Goal: Find specific page/section: Find specific page/section

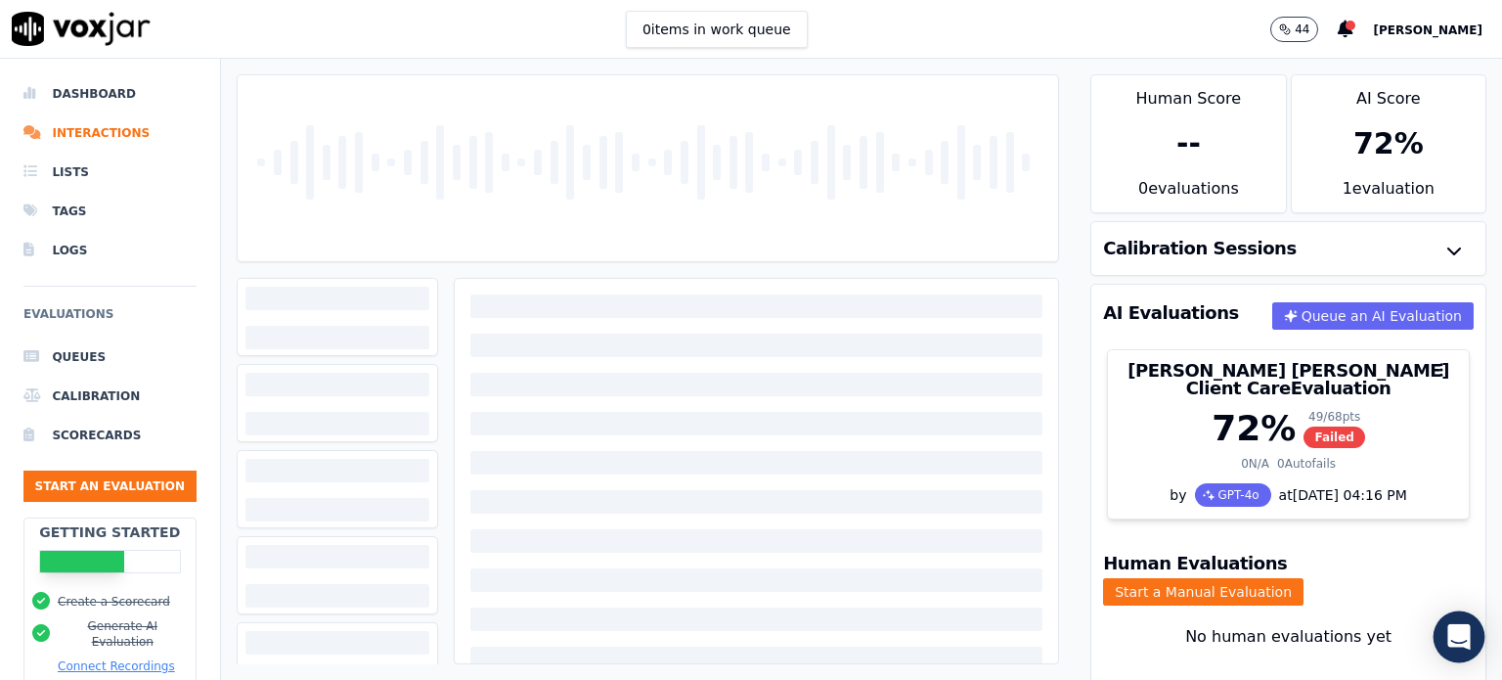
click at [1466, 639] on icon "Open Intercom Messenger" at bounding box center [1458, 636] width 22 height 25
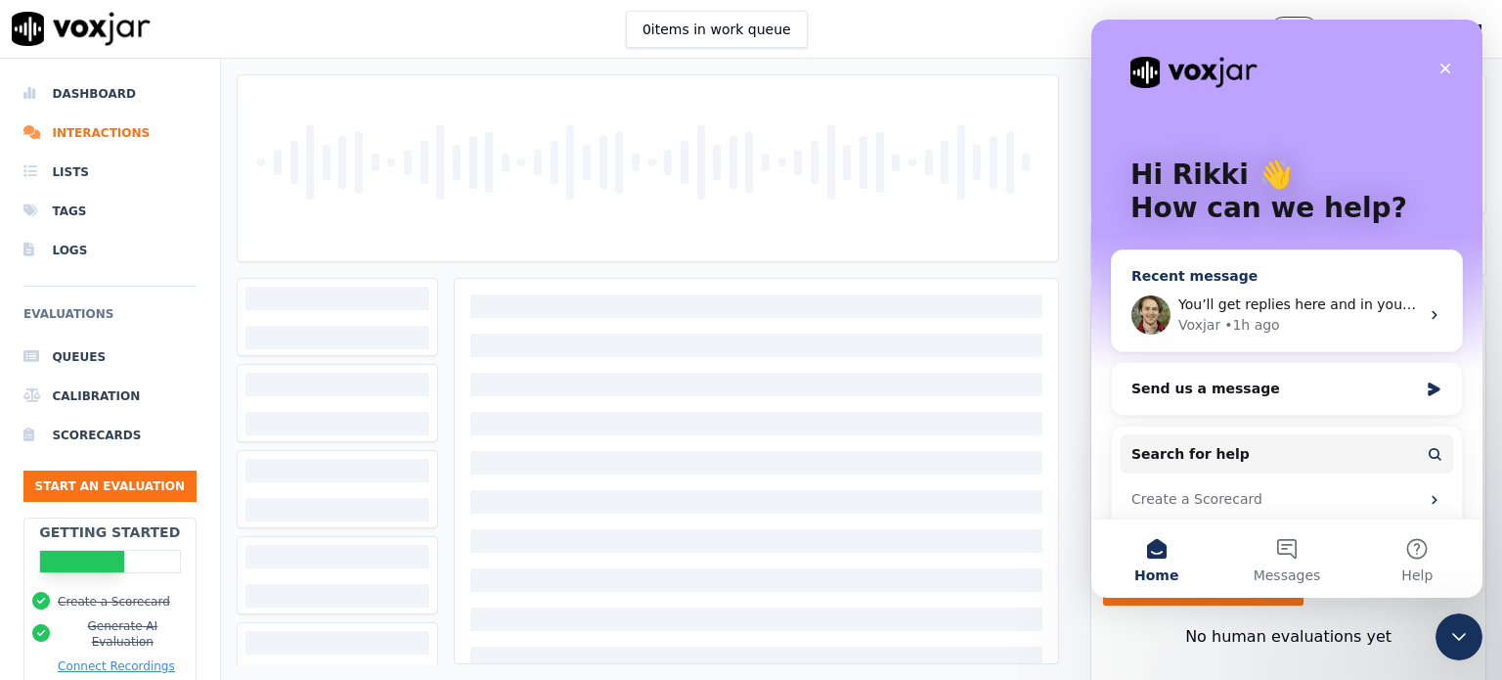
click at [1307, 321] on div "Voxjar • 1h ago" at bounding box center [1298, 325] width 241 height 21
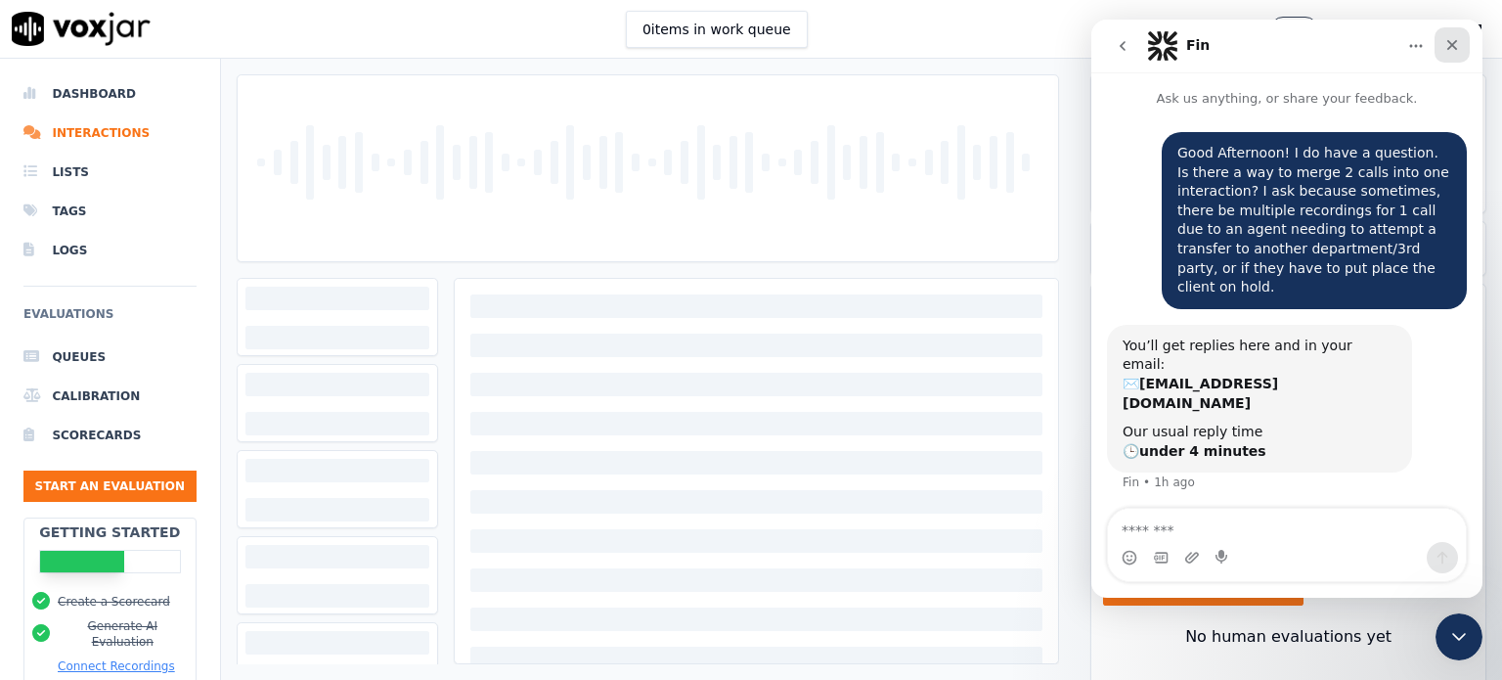
click at [1450, 50] on icon "Close" at bounding box center [1452, 45] width 16 height 16
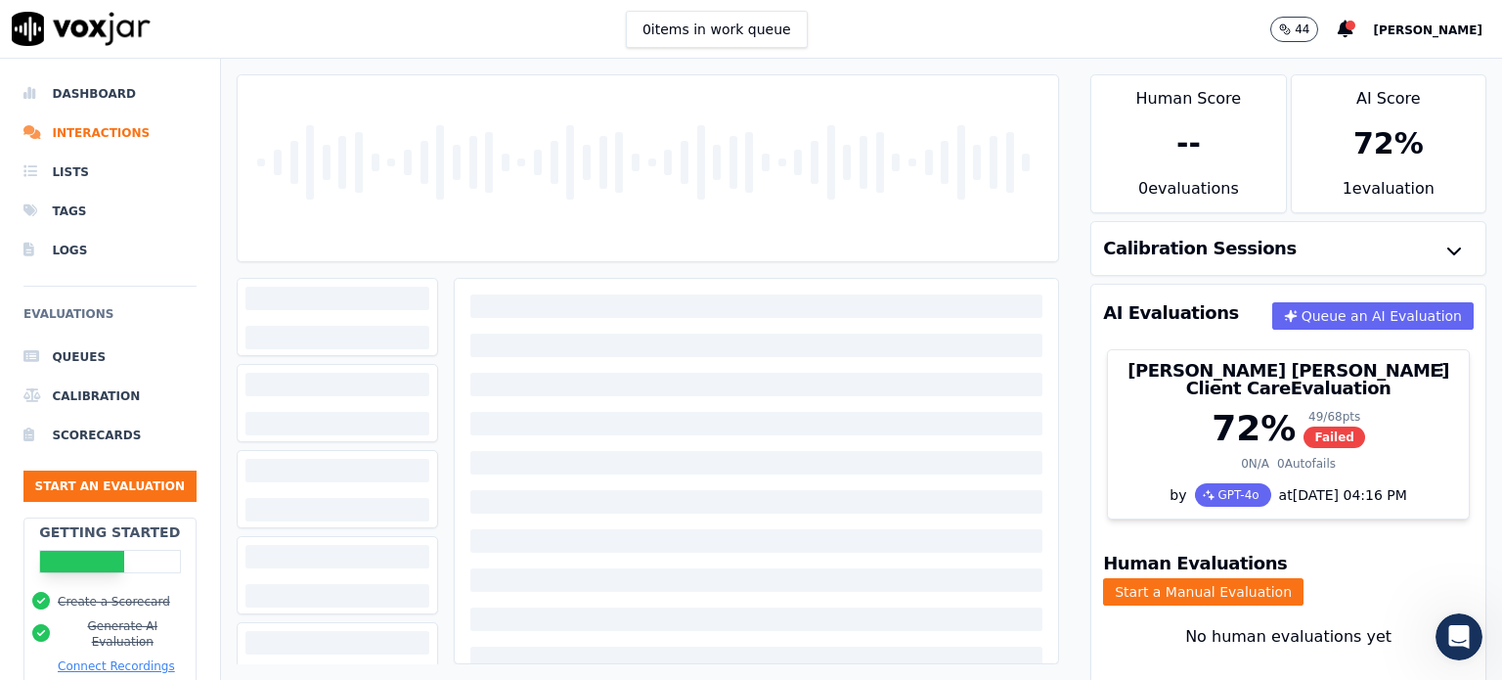
click at [1440, 28] on span "[PERSON_NAME]" at bounding box center [1428, 30] width 110 height 14
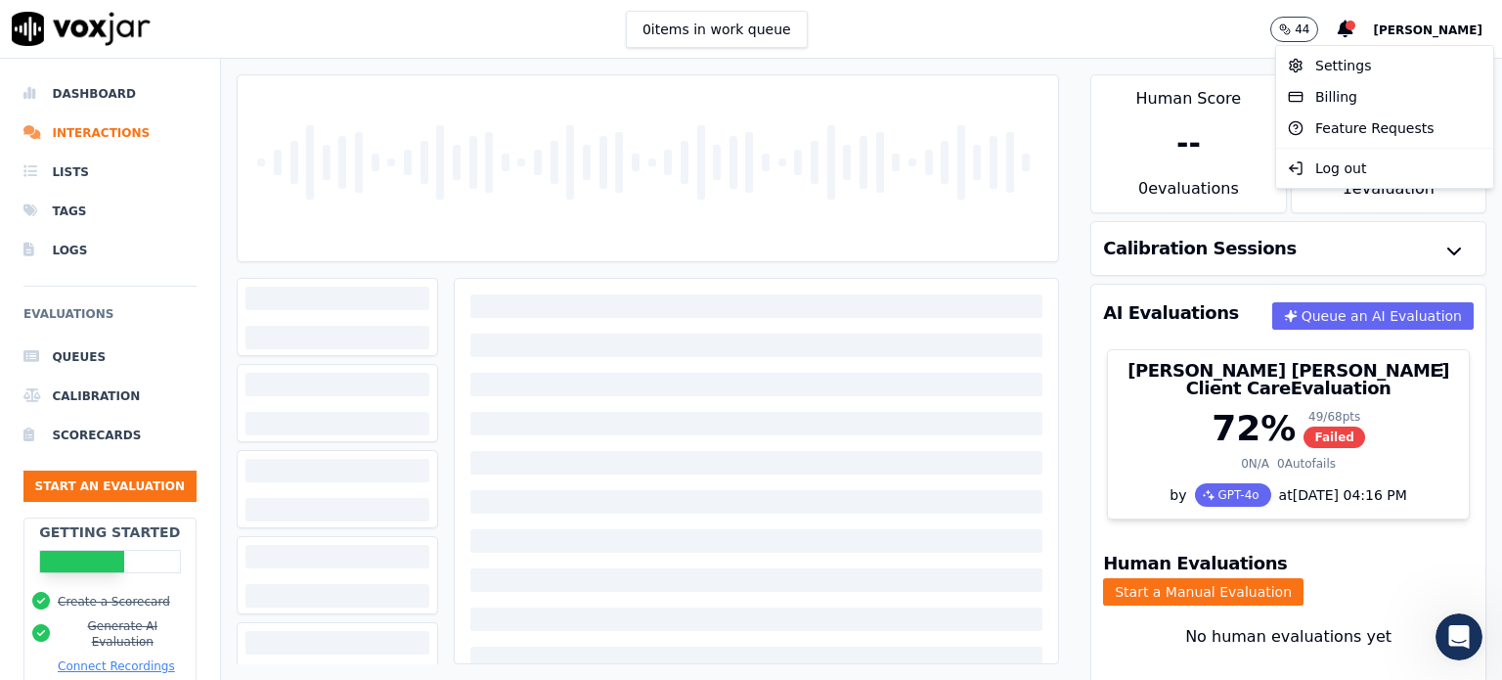
click at [93, 30] on img at bounding box center [81, 29] width 139 height 34
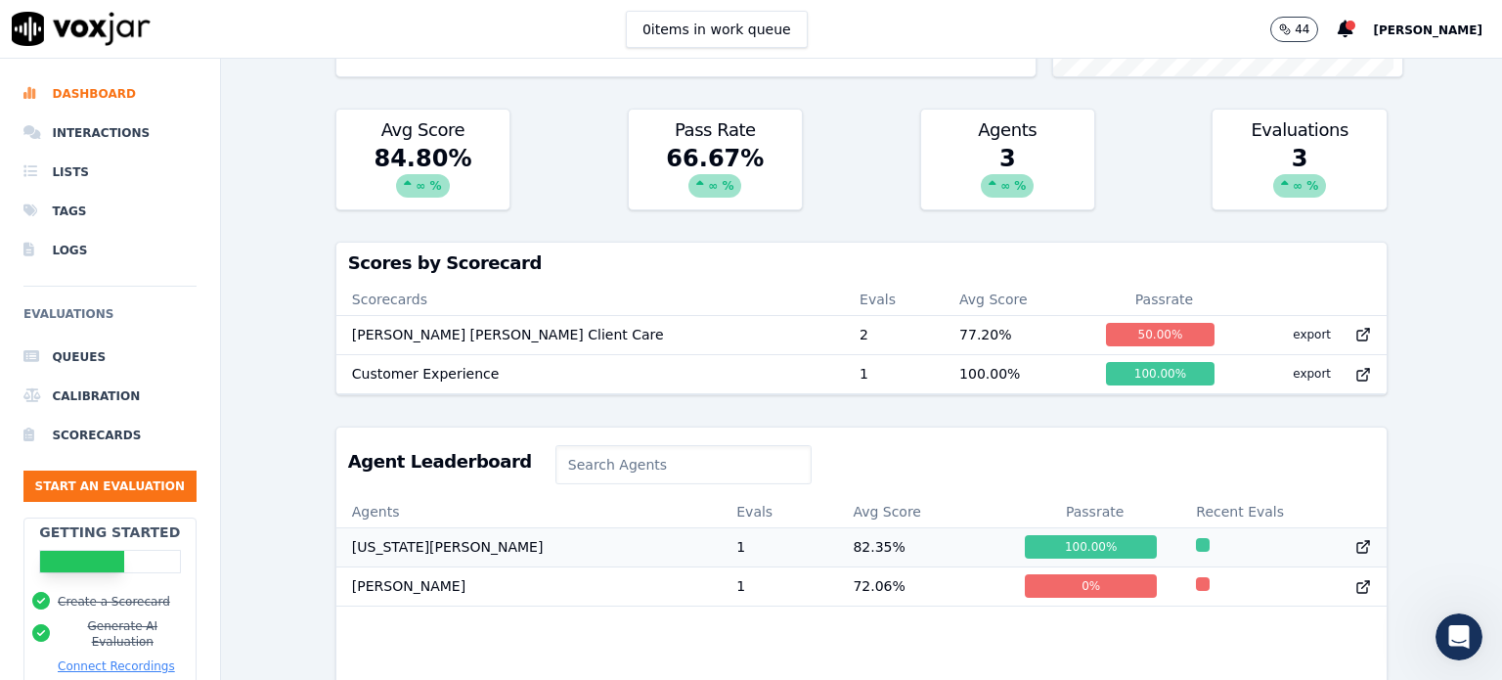
scroll to position [489, 0]
click at [1361, 547] on icon at bounding box center [1364, 543] width 7 height 7
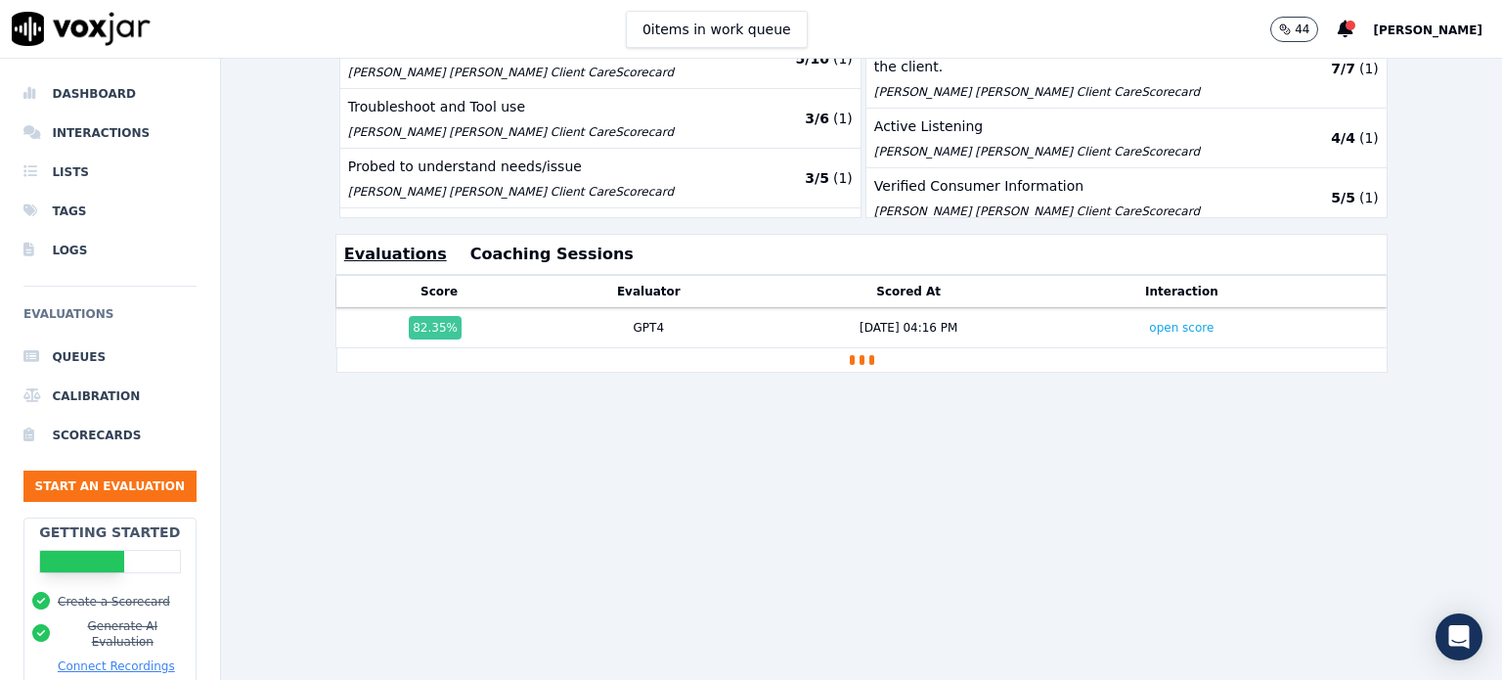
scroll to position [608, 0]
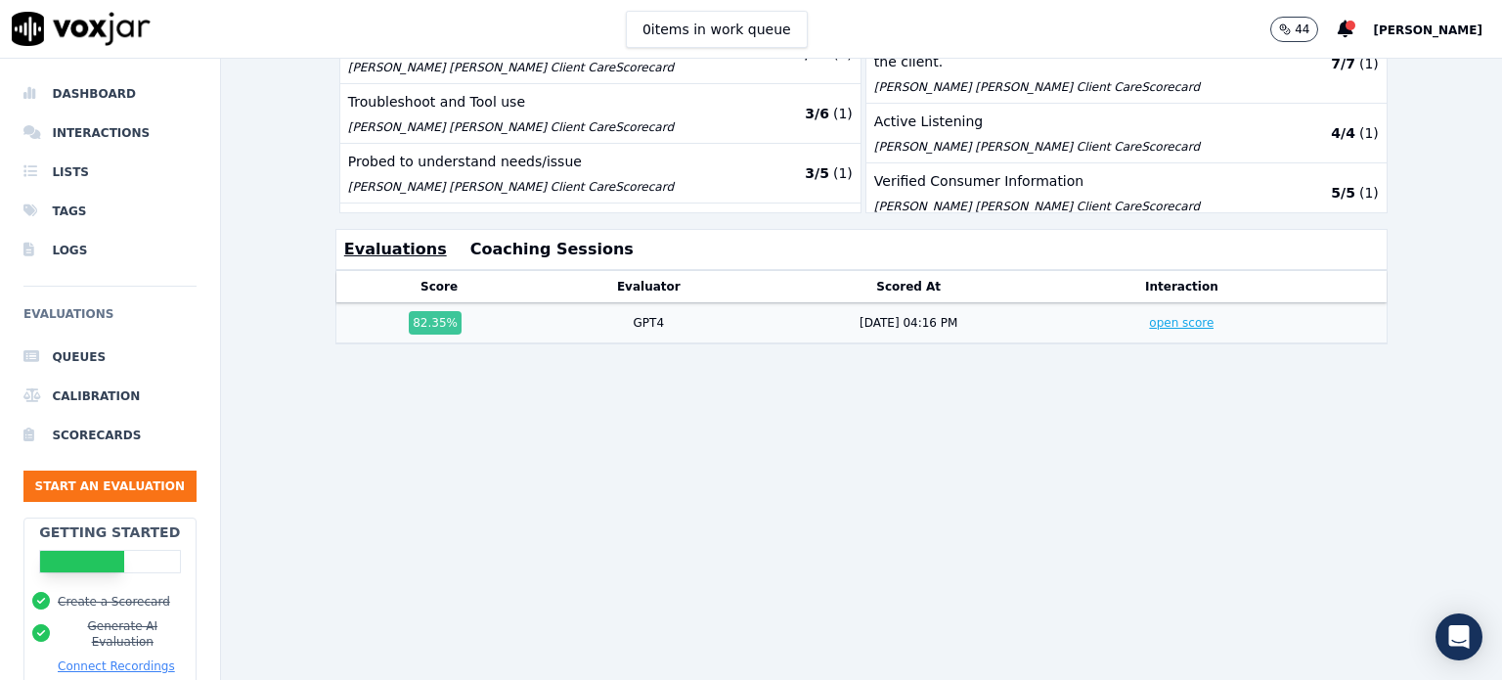
click at [1149, 316] on link "open score" at bounding box center [1181, 323] width 65 height 14
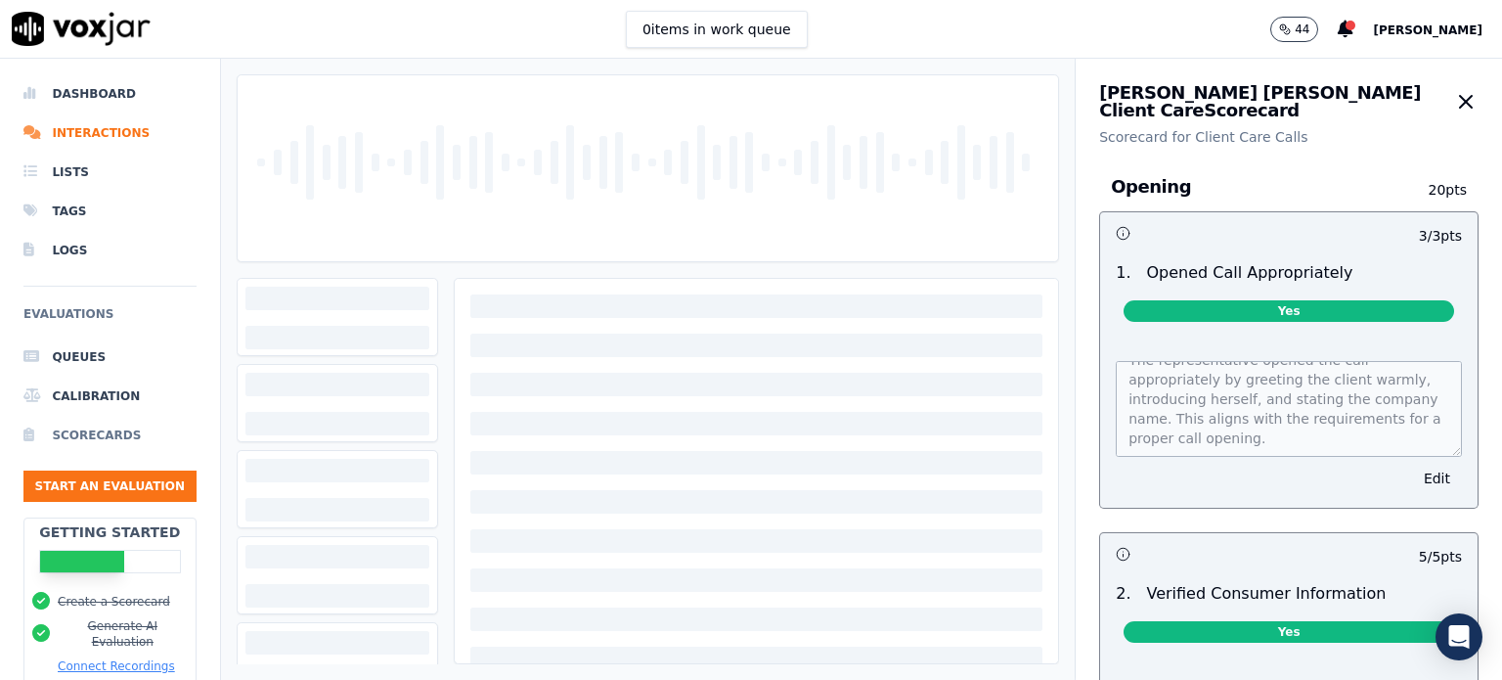
click at [101, 433] on li "Scorecards" at bounding box center [109, 435] width 173 height 39
